Goal: Information Seeking & Learning: Learn about a topic

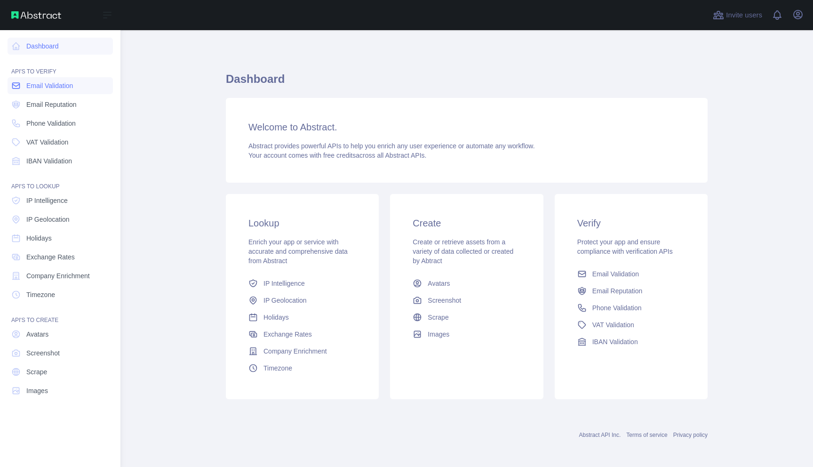
click at [43, 88] on span "Email Validation" at bounding box center [49, 85] width 47 height 9
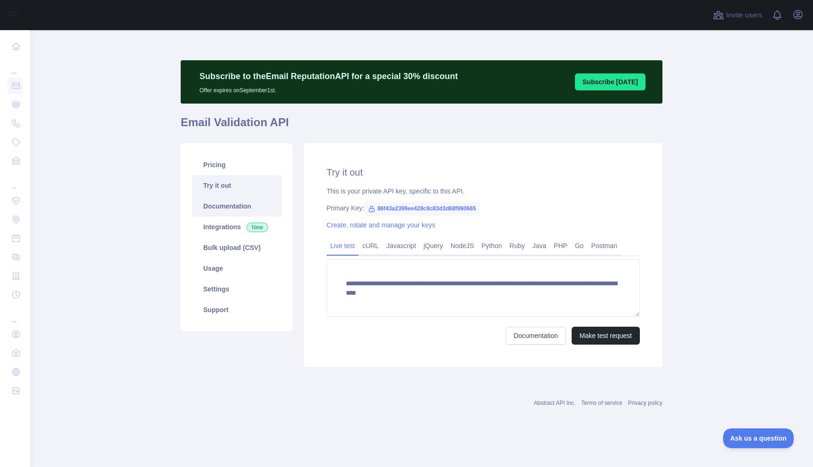
click at [242, 209] on link "Documentation" at bounding box center [236, 206] width 89 height 21
click at [221, 224] on link "Integrations New" at bounding box center [236, 226] width 89 height 21
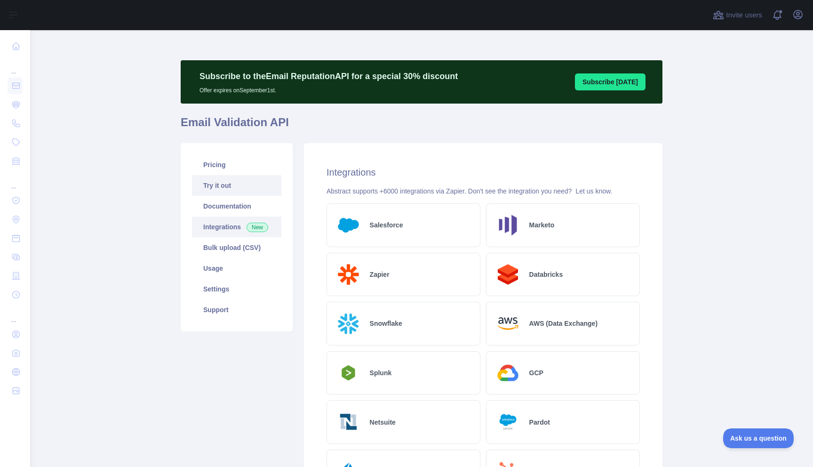
click at [211, 183] on link "Try it out" at bounding box center [236, 185] width 89 height 21
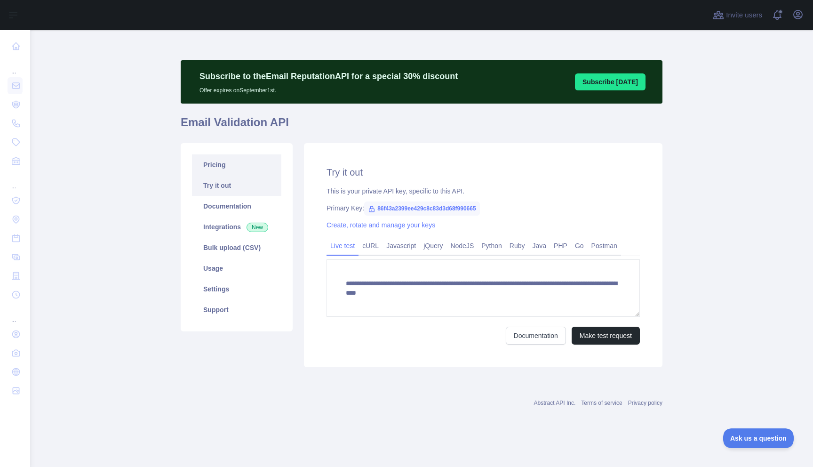
click at [214, 166] on link "Pricing" at bounding box center [236, 164] width 89 height 21
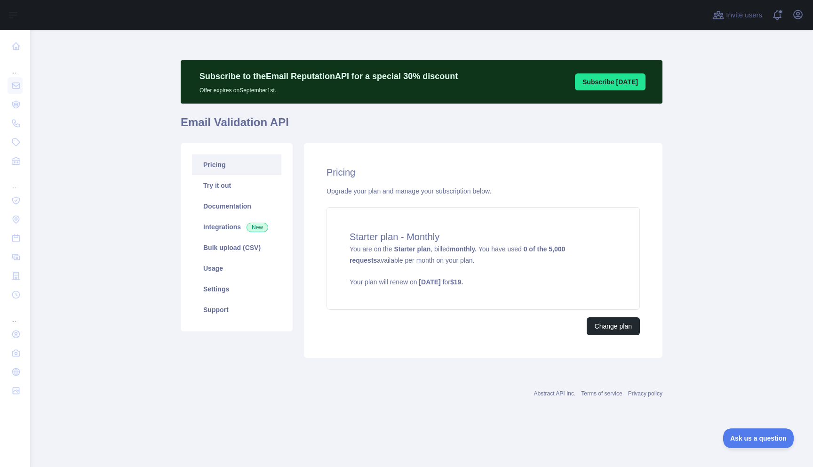
click at [225, 162] on link "Pricing" at bounding box center [236, 164] width 89 height 21
click at [534, 250] on strong "0 of the 5,000 requests" at bounding box center [456, 254] width 215 height 19
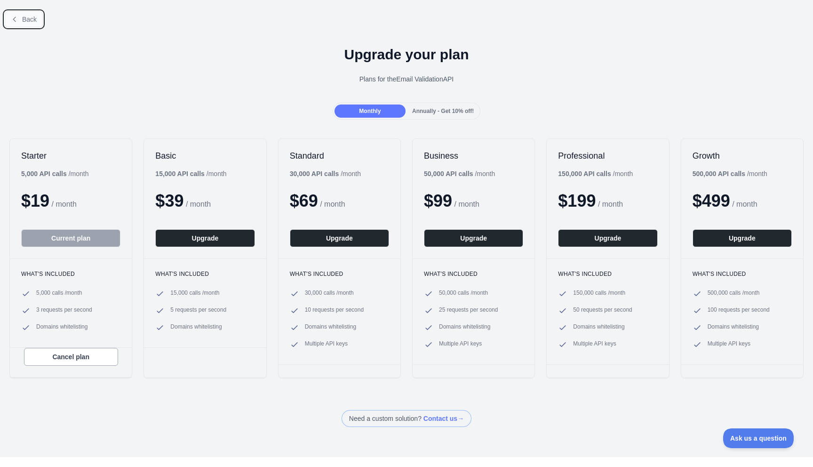
click at [11, 16] on icon at bounding box center [15, 20] width 8 height 8
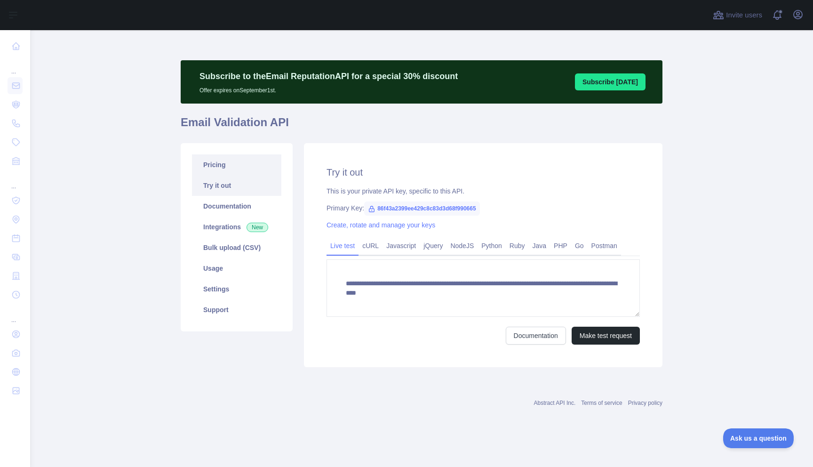
click at [241, 161] on link "Pricing" at bounding box center [236, 164] width 89 height 21
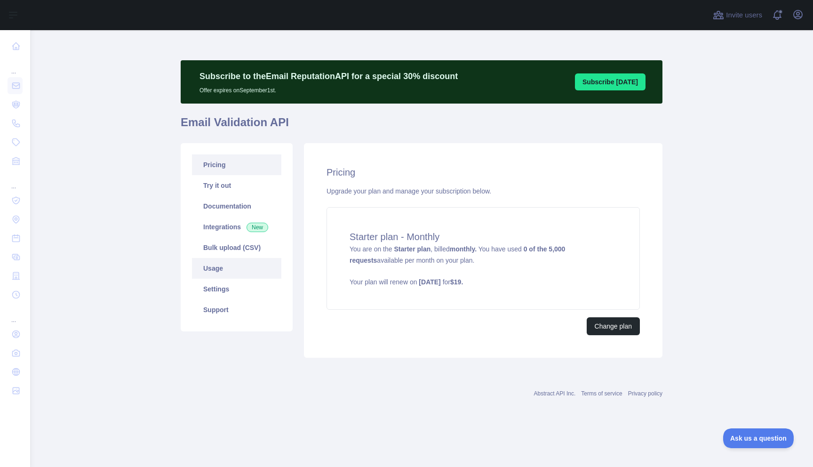
click at [213, 271] on link "Usage" at bounding box center [236, 268] width 89 height 21
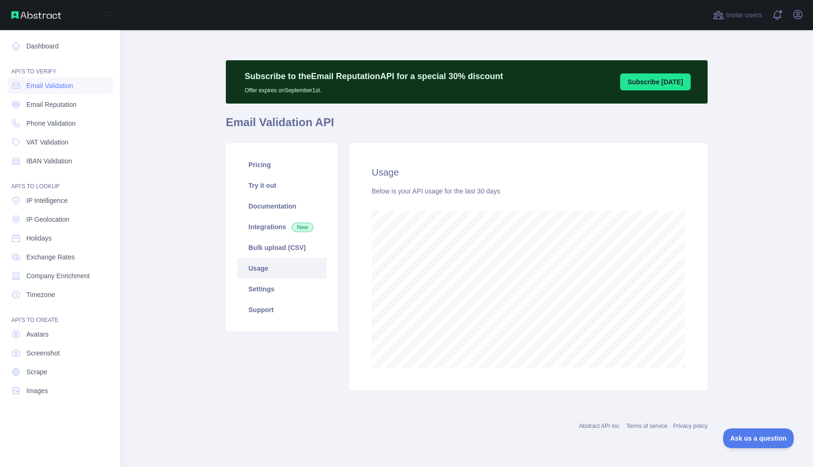
scroll to position [469936, 469680]
click at [54, 120] on span "Phone Validation" at bounding box center [50, 123] width 49 height 9
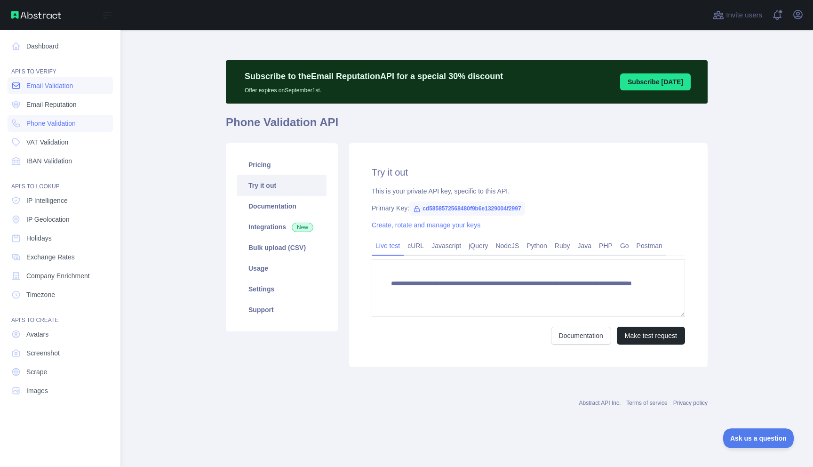
click at [51, 87] on span "Email Validation" at bounding box center [49, 85] width 47 height 9
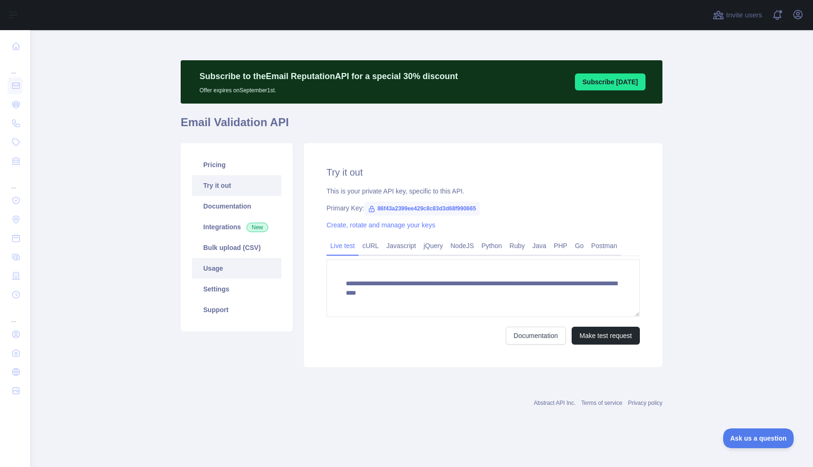
click at [231, 270] on link "Usage" at bounding box center [236, 268] width 89 height 21
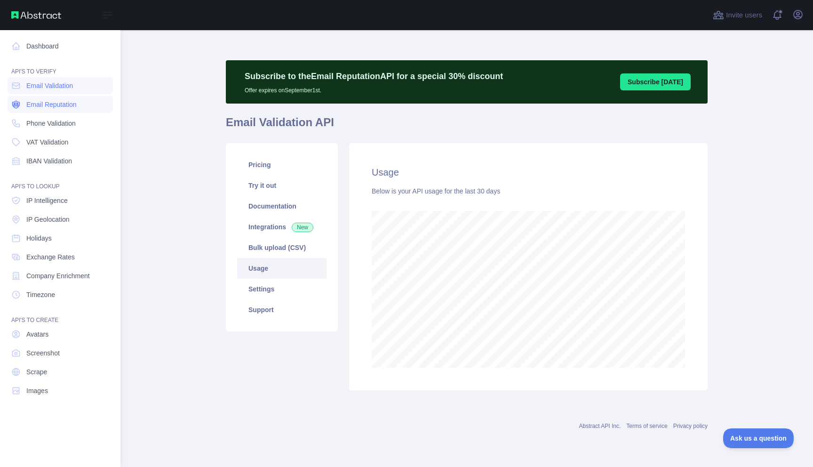
scroll to position [469936, 469680]
click at [45, 122] on span "Phone Validation" at bounding box center [50, 123] width 49 height 9
